Goal: Obtain resource: Download file/media

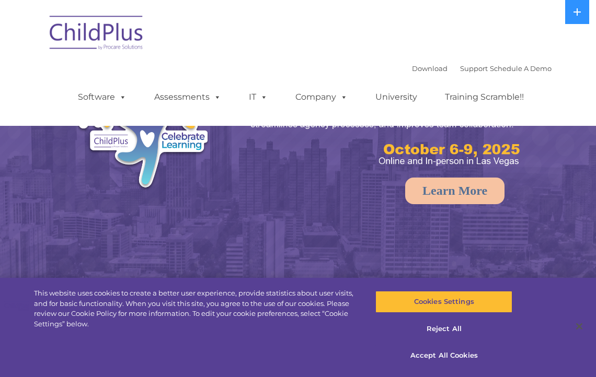
select select "MEDIUM"
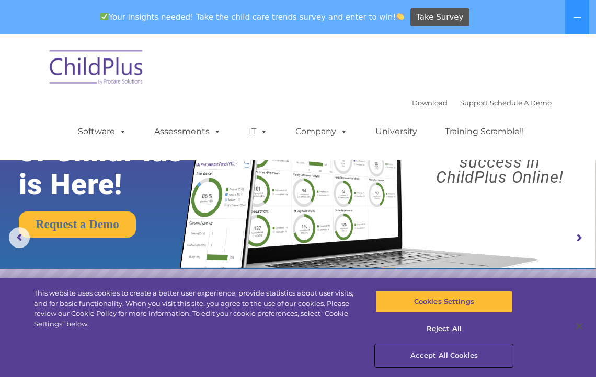
click at [450, 357] on button "Accept All Cookies" at bounding box center [443, 356] width 137 height 22
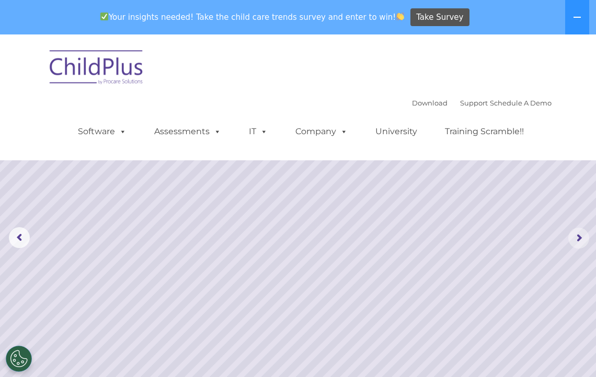
click at [576, 238] on rs-arrow at bounding box center [578, 238] width 21 height 21
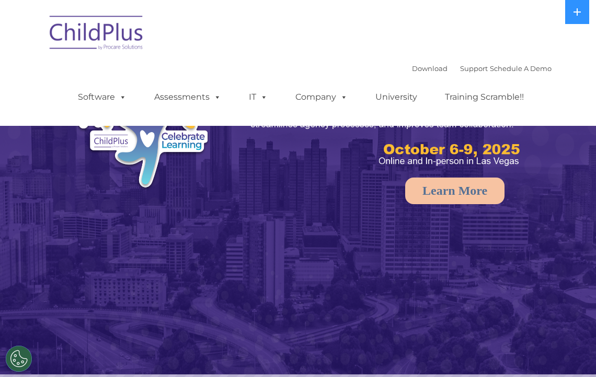
select select "MEDIUM"
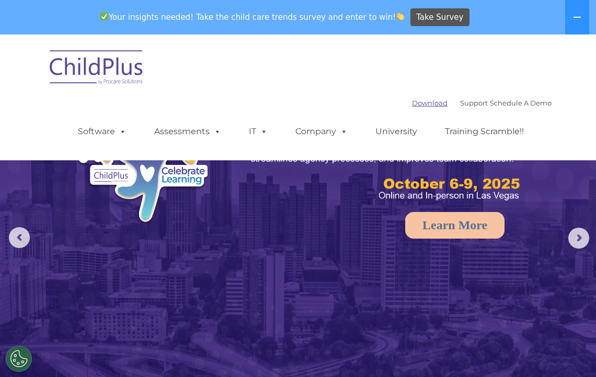
click at [412, 104] on link "Download" at bounding box center [430, 103] width 36 height 8
